Goal: Information Seeking & Learning: Obtain resource

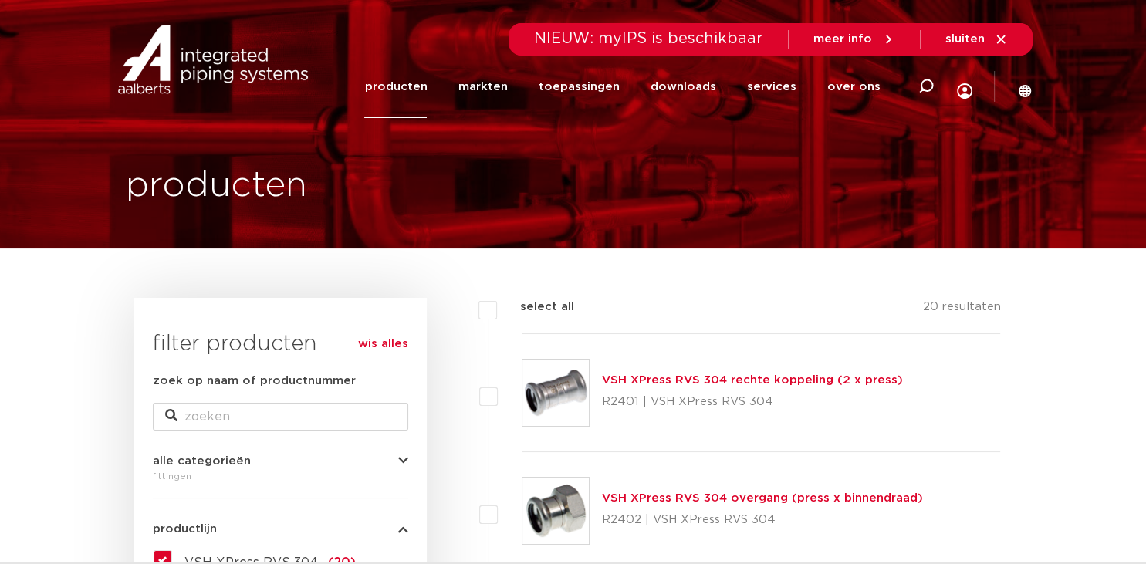
click at [405, 461] on icon "button" at bounding box center [403, 461] width 10 height 12
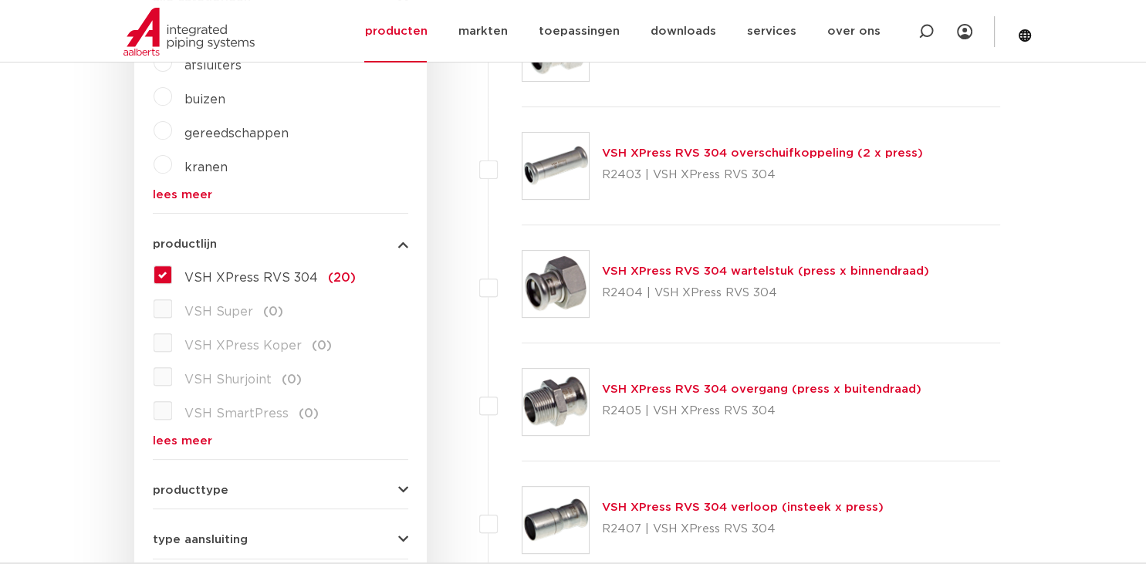
scroll to position [570, 0]
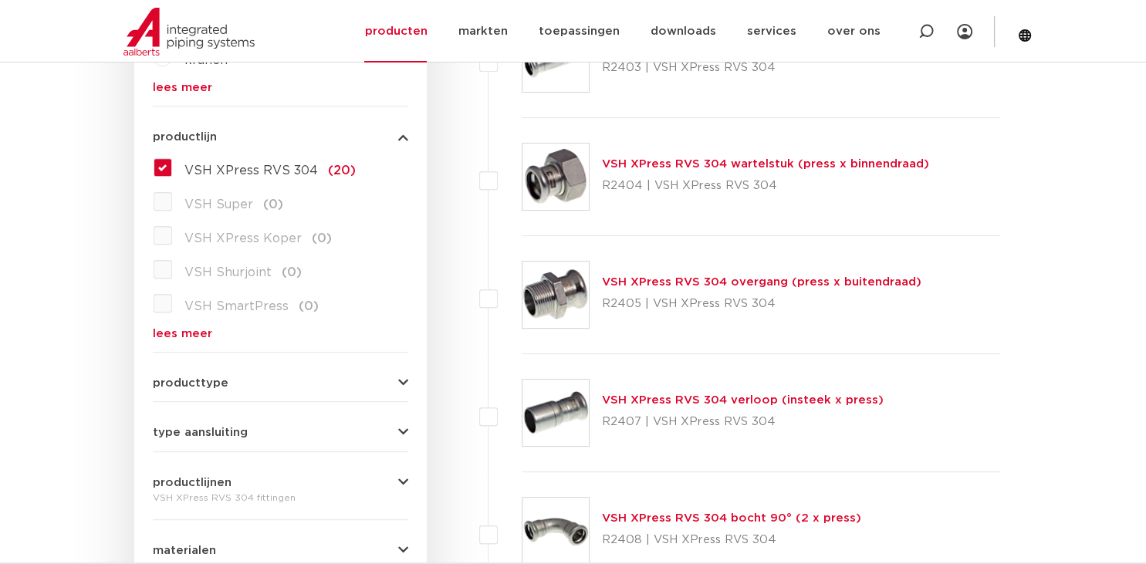
click at [402, 387] on icon "button" at bounding box center [403, 383] width 10 height 12
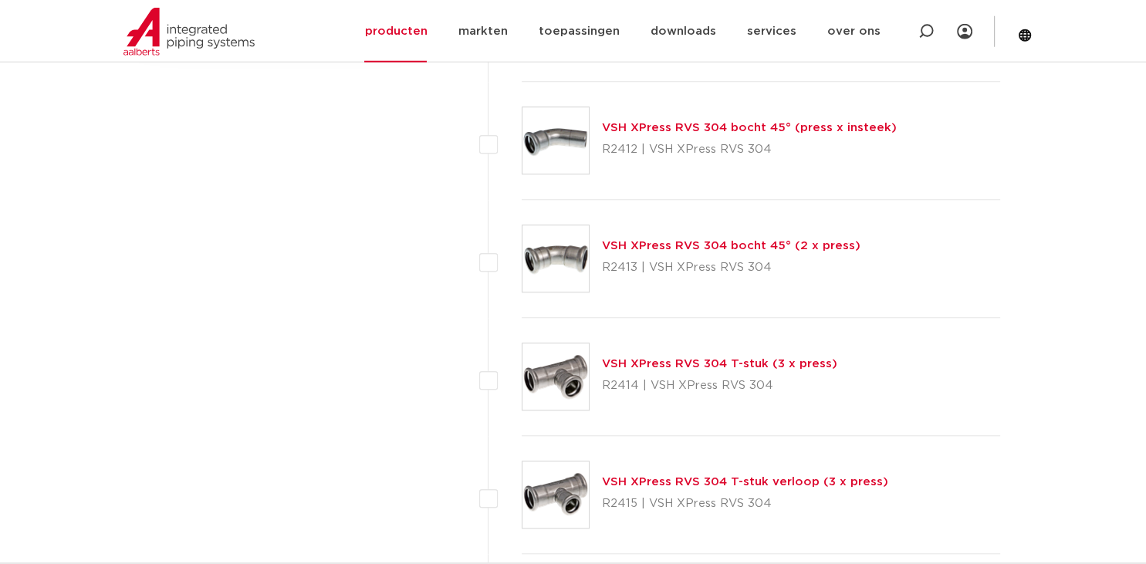
scroll to position [1385, 0]
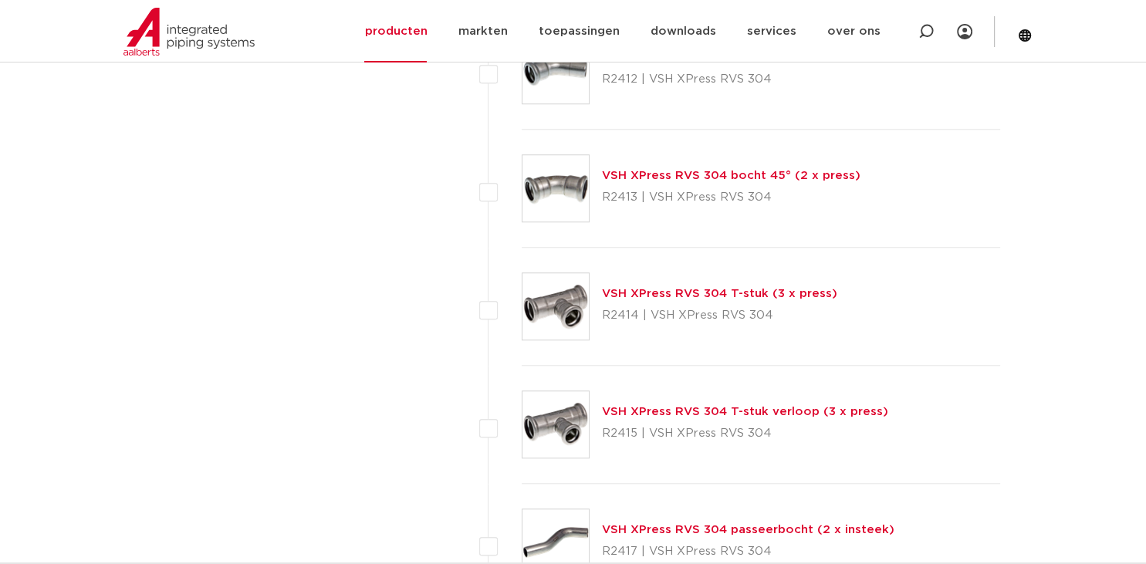
click at [689, 409] on link "VSH XPress RVS 304 T-stuk verloop (3 x press)" at bounding box center [745, 412] width 286 height 12
click at [668, 410] on link "VSH XPress RVS 304 T-stuk verloop (3 x press)" at bounding box center [745, 412] width 286 height 12
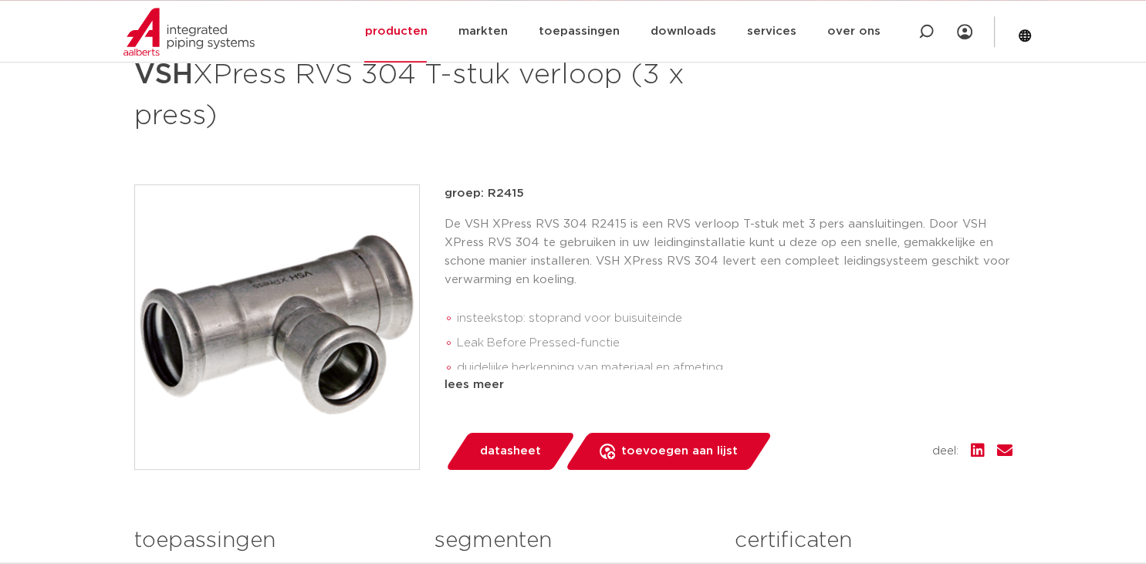
scroll to position [244, 0]
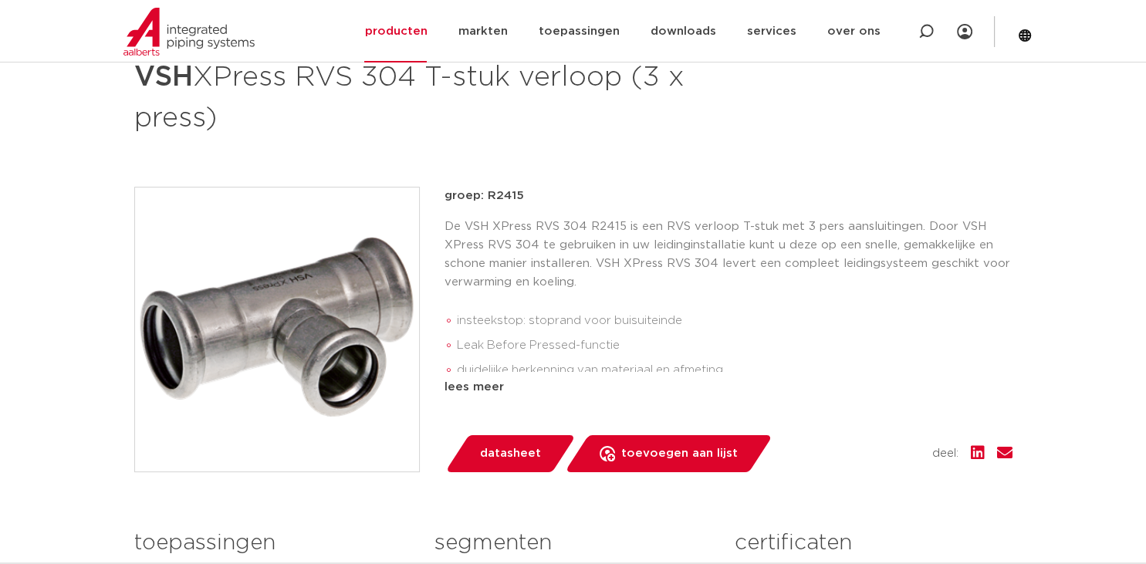
click at [489, 377] on div "groep: R2415 De VSH XPress RVS 304 R2415 is een RVS verloop T-stuk met 3 pers a…" at bounding box center [728, 292] width 568 height 210
click at [520, 452] on span "datasheet" at bounding box center [510, 453] width 61 height 25
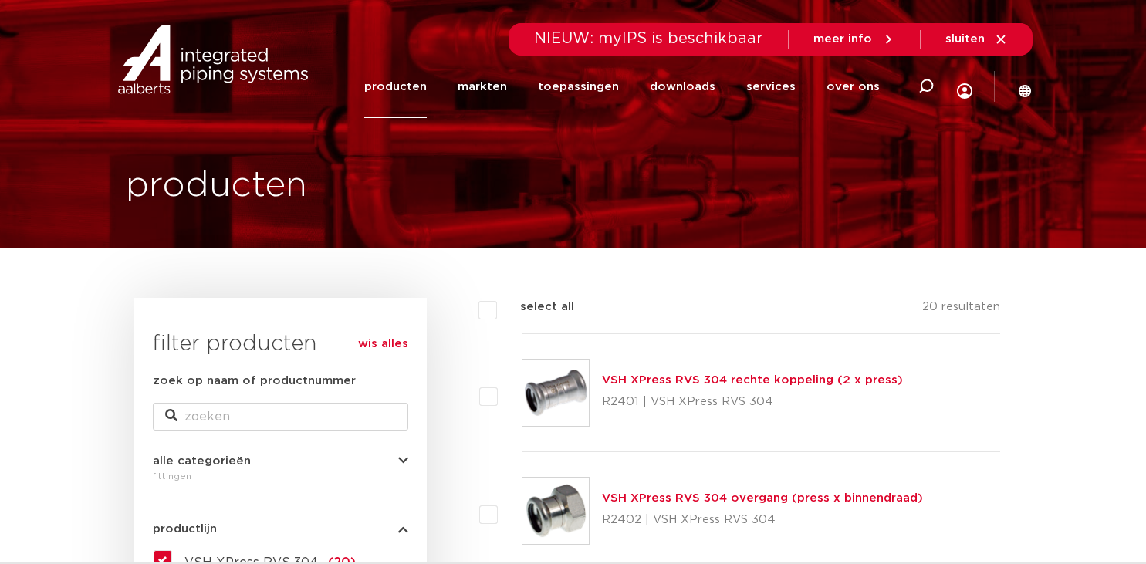
scroll to position [1385, 0]
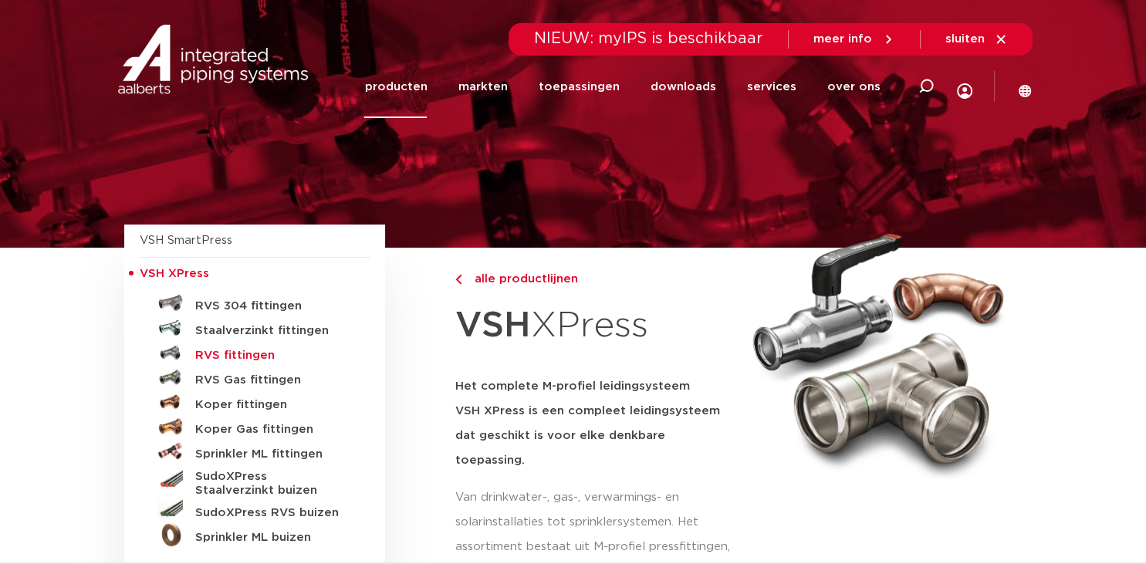
click at [227, 353] on h5 "RVS fittingen" at bounding box center [271, 356] width 153 height 14
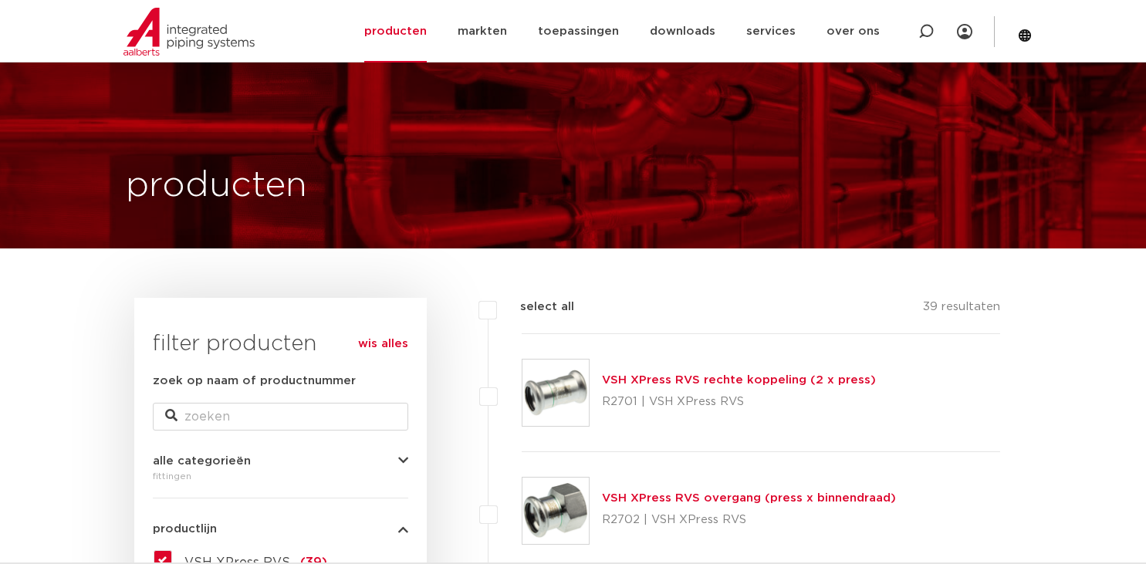
scroll to position [1385, 0]
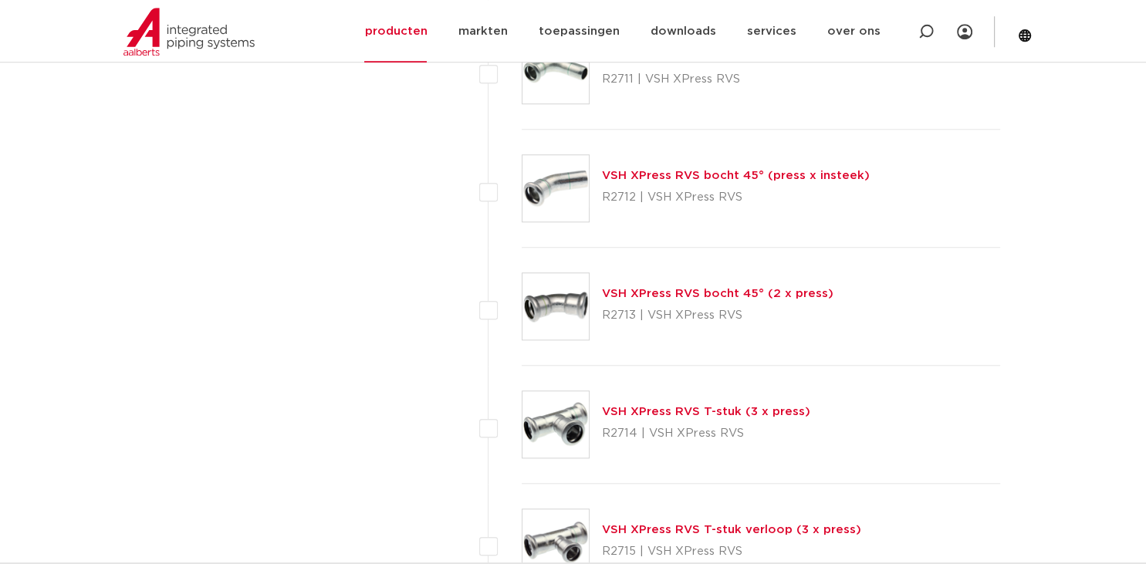
click at [709, 524] on link "VSH XPress RVS T-stuk verloop (3 x press)" at bounding box center [731, 530] width 259 height 12
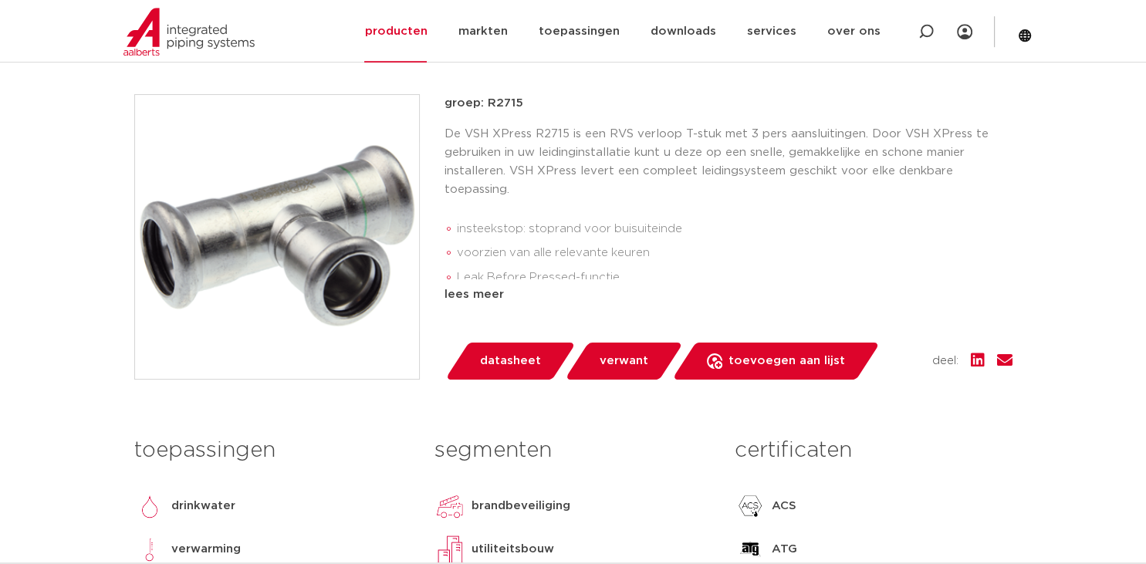
scroll to position [326, 0]
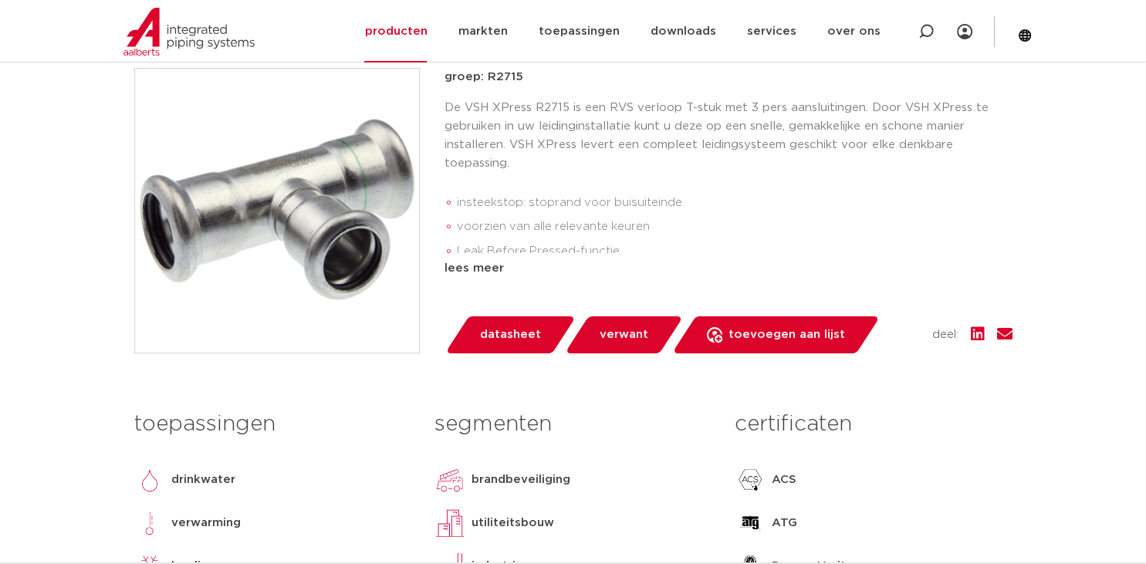
click at [512, 347] on span "datasheet" at bounding box center [510, 334] width 61 height 25
